Goal: Task Accomplishment & Management: Manage account settings

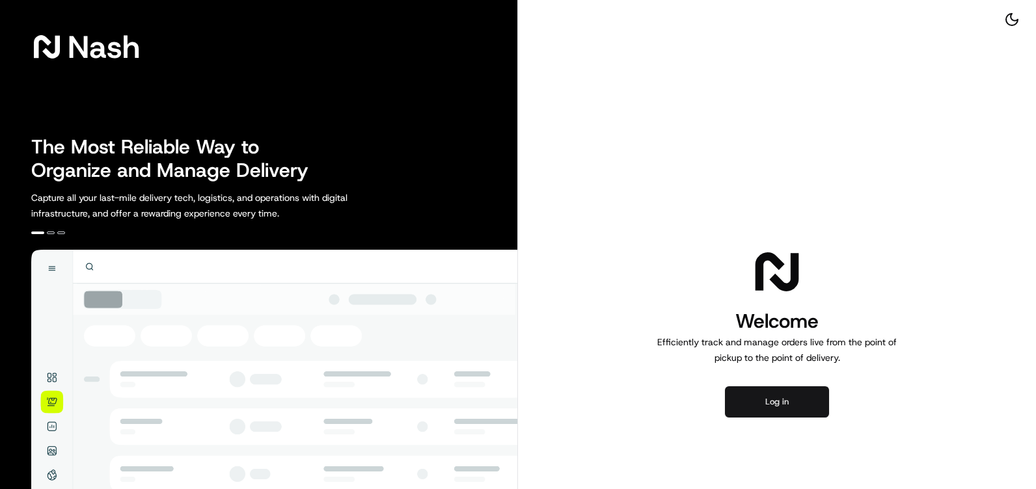
click at [766, 391] on button "Log in" at bounding box center [777, 402] width 104 height 31
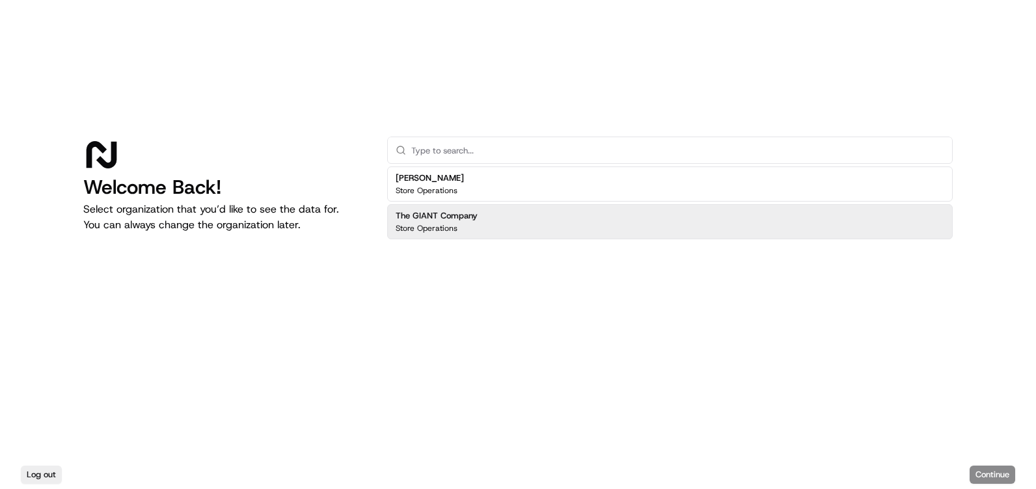
click at [424, 227] on p "Store Operations" at bounding box center [427, 228] width 62 height 10
click at [448, 223] on div "The GIANT Company Store Operations" at bounding box center [437, 221] width 82 height 23
click at [792, 219] on div "The GIANT Company Store Operations" at bounding box center [670, 221] width 566 height 35
click at [988, 463] on div "Log out Continue" at bounding box center [518, 475] width 1036 height 29
click at [989, 471] on button "Continue" at bounding box center [993, 475] width 46 height 18
